Goal: Navigation & Orientation: Find specific page/section

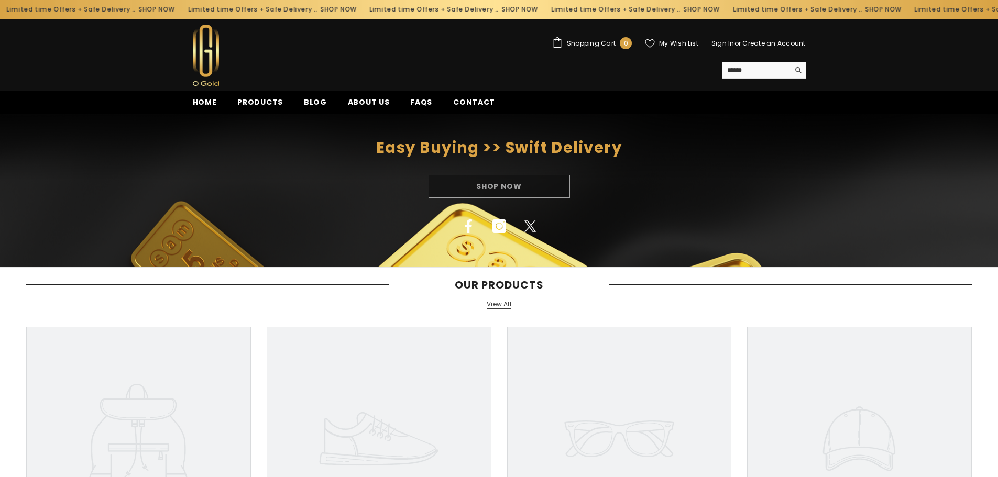
click at [491, 187] on div "Shop Now" at bounding box center [499, 186] width 998 height 23
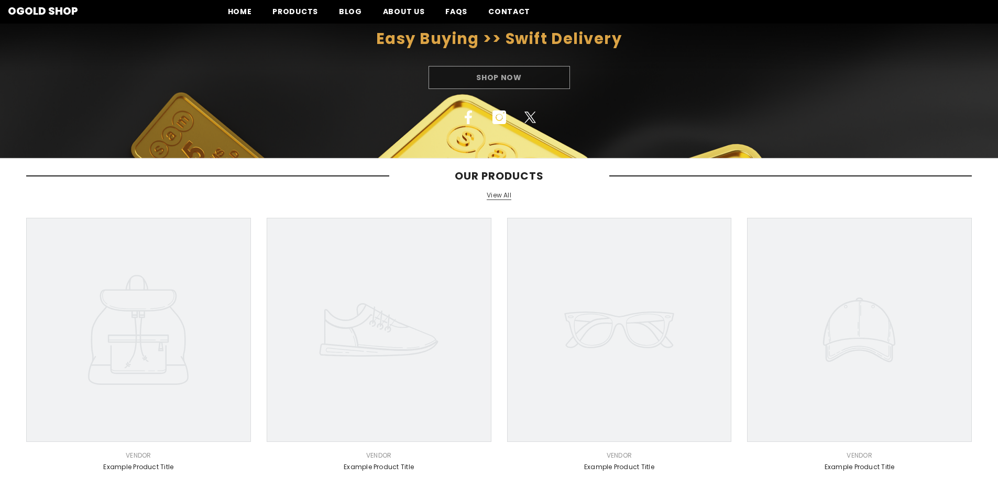
scroll to position [105, 0]
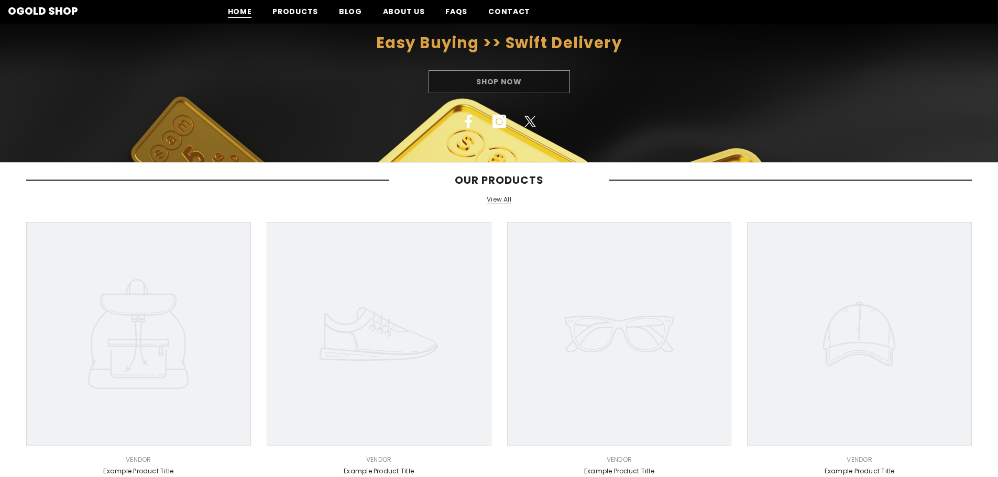
click at [245, 10] on span "Home" at bounding box center [240, 11] width 24 height 11
click at [498, 84] on div "Shop Now" at bounding box center [499, 81] width 998 height 23
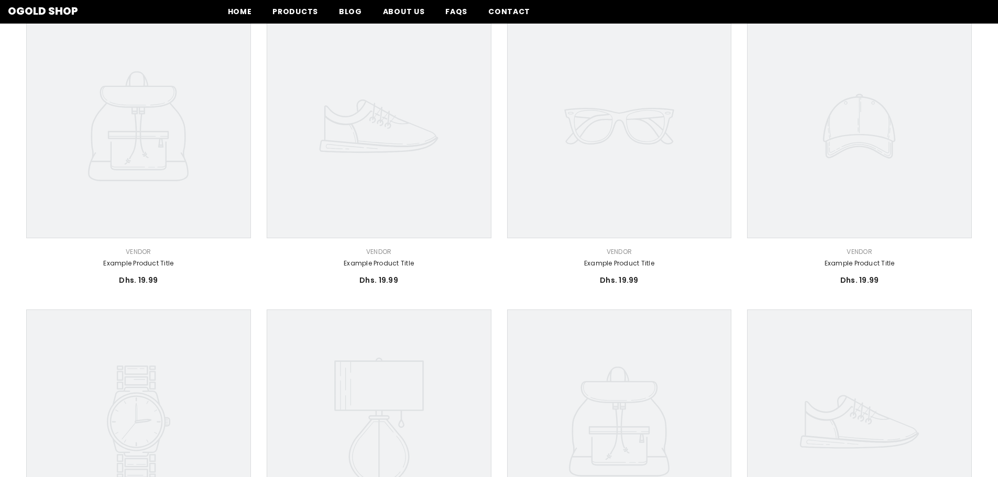
scroll to position [167, 0]
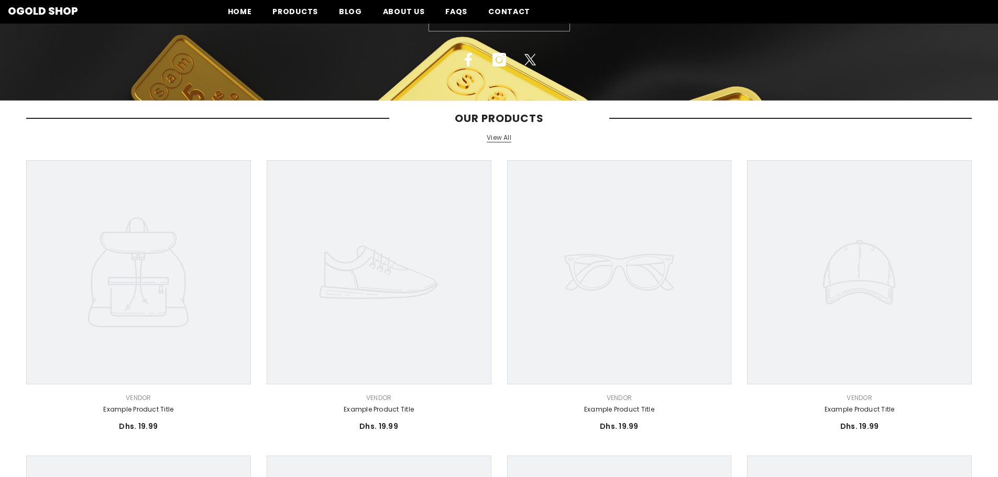
click at [190, 218] on icon at bounding box center [138, 272] width 225 height 225
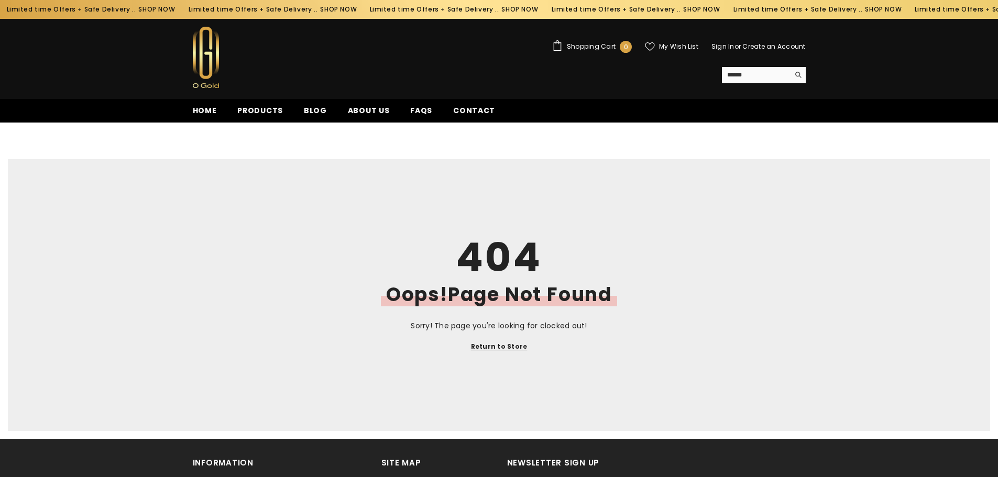
click at [595, 158] on main "404 Oops!Page Not Found Sorry! The page you're looking for clocked out! Return …" at bounding box center [499, 295] width 998 height 288
